Goal: Information Seeking & Learning: Compare options

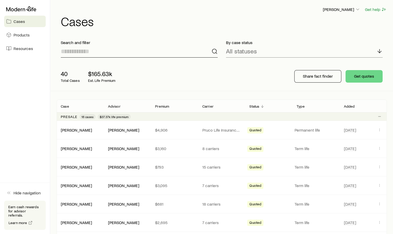
click at [85, 54] on input at bounding box center [139, 51] width 157 height 12
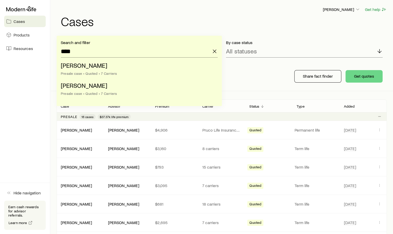
click at [82, 66] on span "[PERSON_NAME]" at bounding box center [84, 65] width 47 height 8
type input "**********"
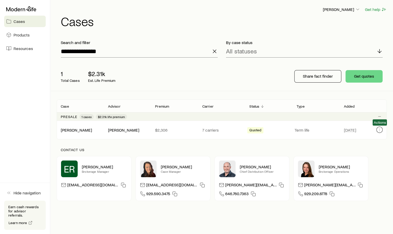
click at [379, 131] on icon "Client cases" at bounding box center [380, 129] width 4 height 4
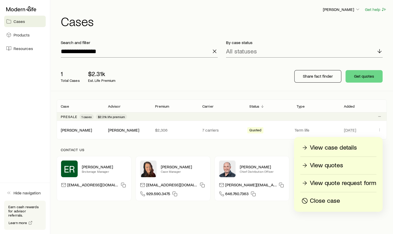
click at [324, 164] on p "View quotes" at bounding box center [326, 165] width 33 height 8
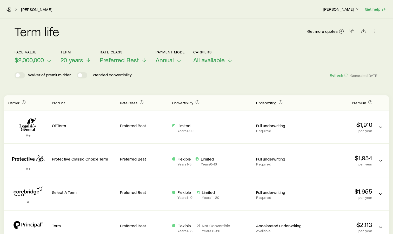
click at [39, 61] on span "$2,000,000" at bounding box center [29, 59] width 29 height 7
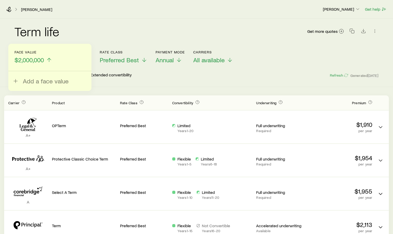
click at [79, 35] on div "Term life Get more quotes" at bounding box center [197, 34] width 364 height 19
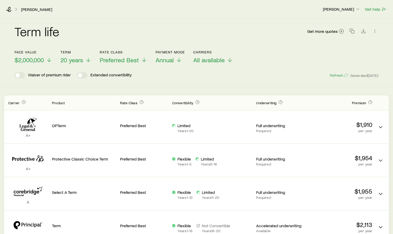
click at [80, 60] on span "20 years" at bounding box center [72, 59] width 23 height 7
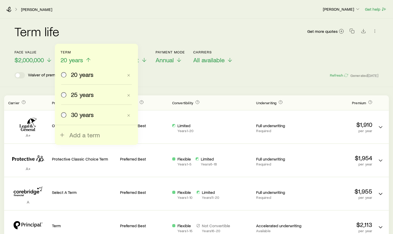
click at [87, 39] on div "Term life Get more quotes" at bounding box center [197, 34] width 364 height 19
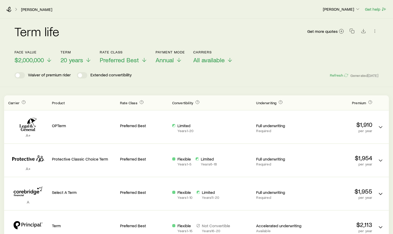
click at [135, 62] on span "Preferred Best" at bounding box center [119, 59] width 39 height 7
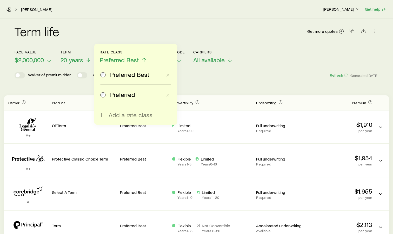
click at [135, 36] on div "Term life Get more quotes" at bounding box center [197, 34] width 364 height 19
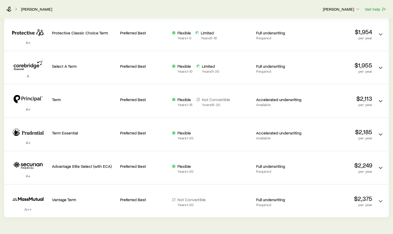
scroll to position [118, 0]
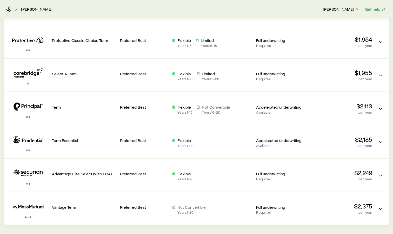
click at [183, 140] on p "Flexible" at bounding box center [186, 140] width 16 height 5
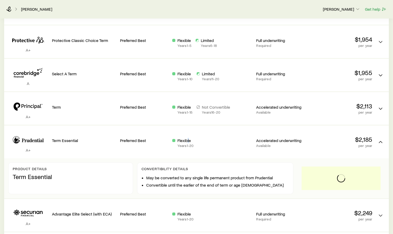
drag, startPoint x: 183, startPoint y: 140, endPoint x: 189, endPoint y: 140, distance: 5.5
click at [189, 140] on p "Flexible" at bounding box center [186, 140] width 16 height 5
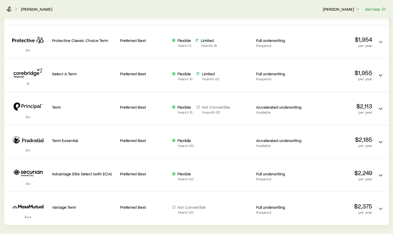
click at [176, 134] on div "Flexible Years 1 - 20" at bounding box center [212, 141] width 80 height 24
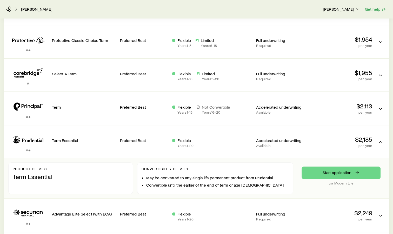
click at [176, 134] on div "Flexible Years 1 - 20" at bounding box center [212, 141] width 80 height 24
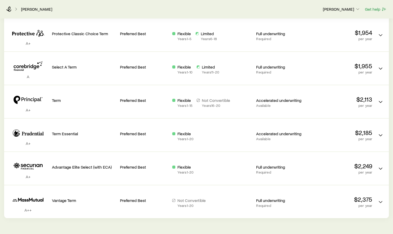
scroll to position [130, 0]
